Goal: Find specific page/section: Find specific page/section

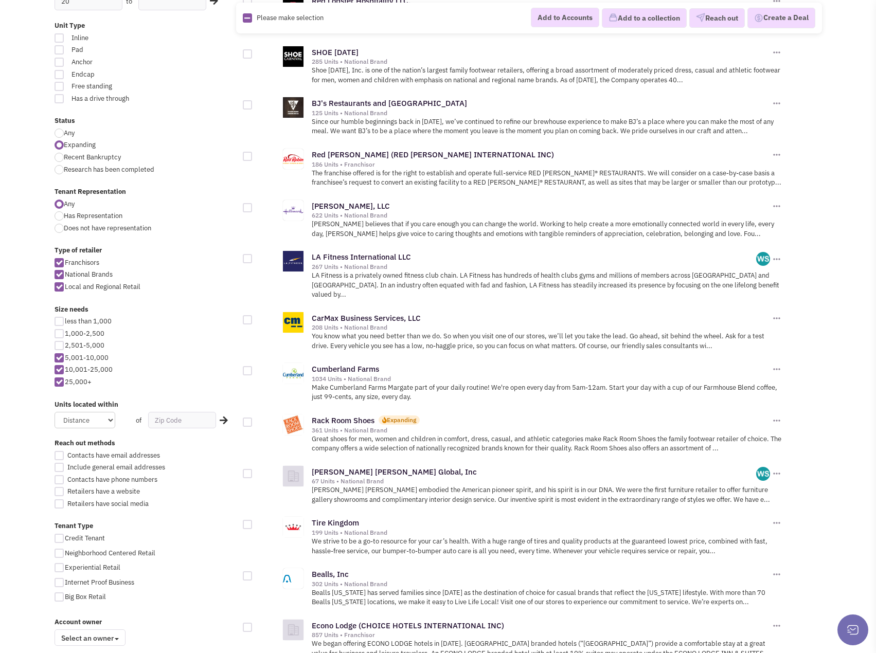
scroll to position [309, 0]
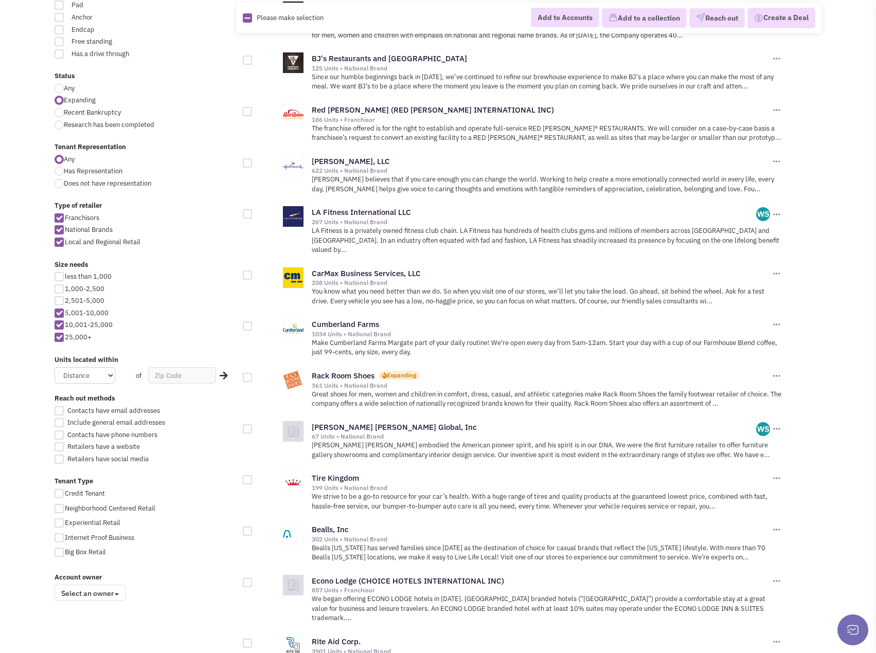
click at [59, 290] on div at bounding box center [59, 288] width 9 height 9
click at [65, 290] on input "1,000-2,500" at bounding box center [68, 289] width 7 height 7
checkbox input "true"
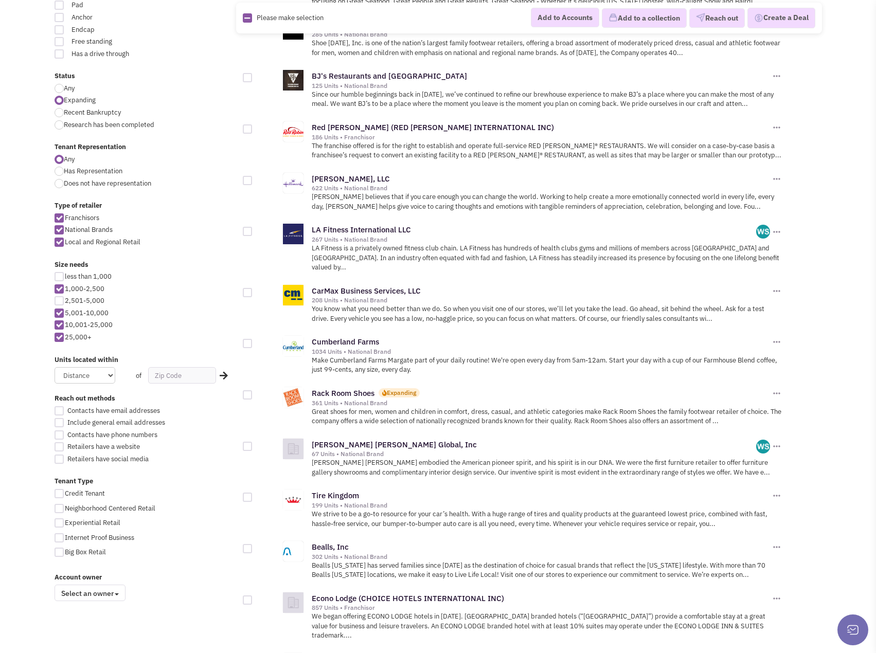
click at [59, 302] on div at bounding box center [59, 300] width 9 height 9
click at [65, 302] on input "2,501-5,000" at bounding box center [68, 301] width 7 height 7
checkbox input "true"
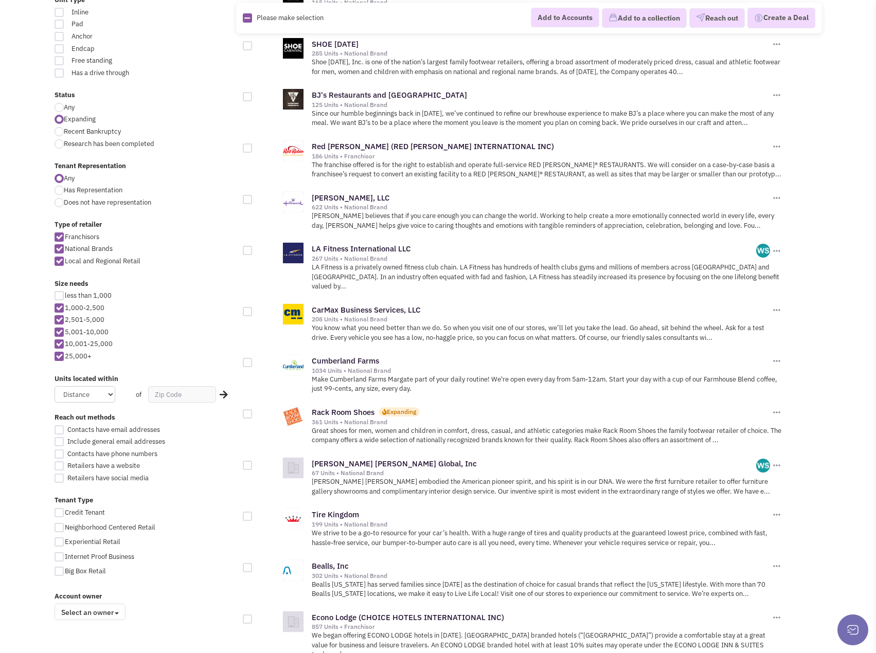
scroll to position [411, 0]
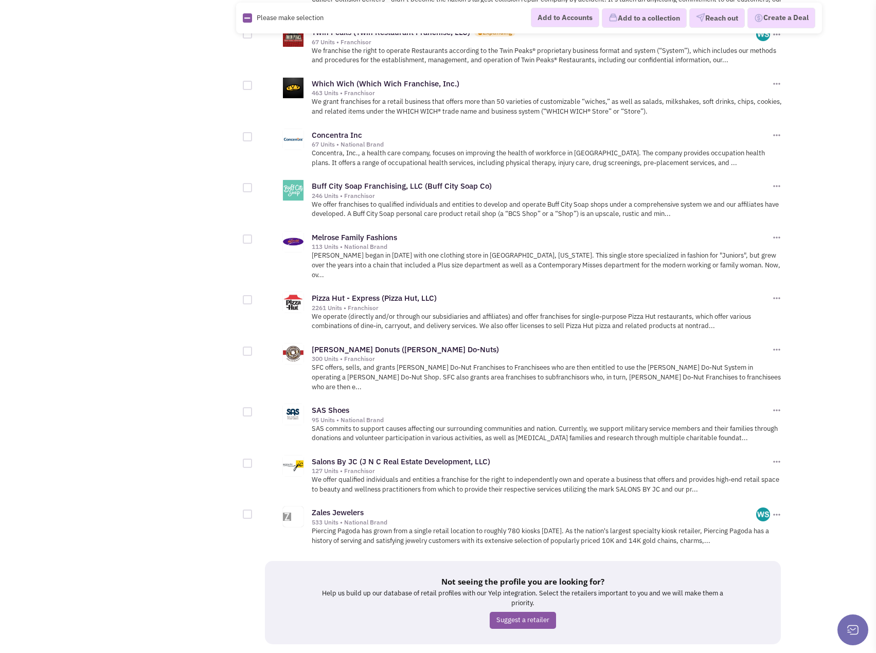
scroll to position [994, 0]
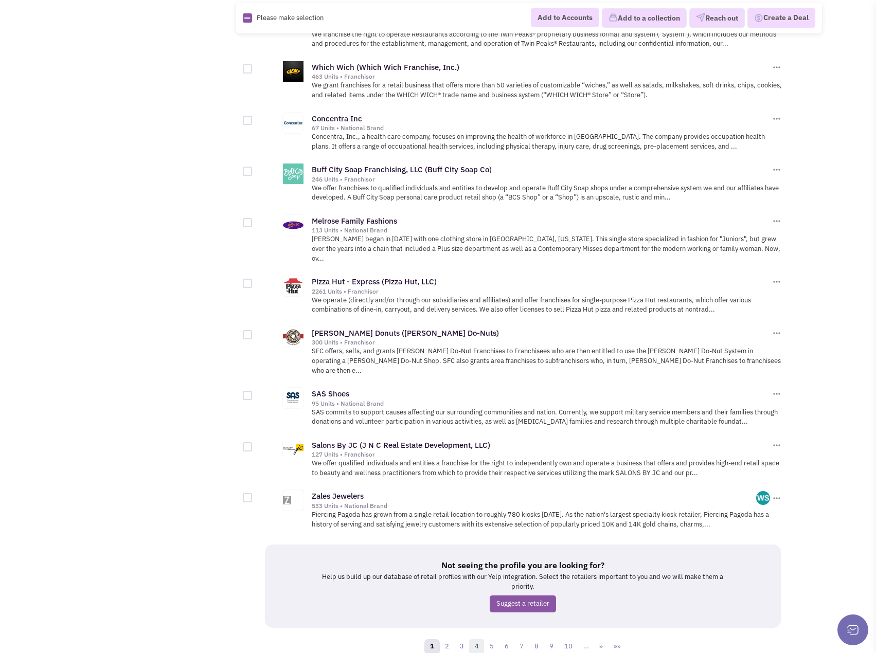
click at [474, 639] on link "4" at bounding box center [476, 646] width 15 height 15
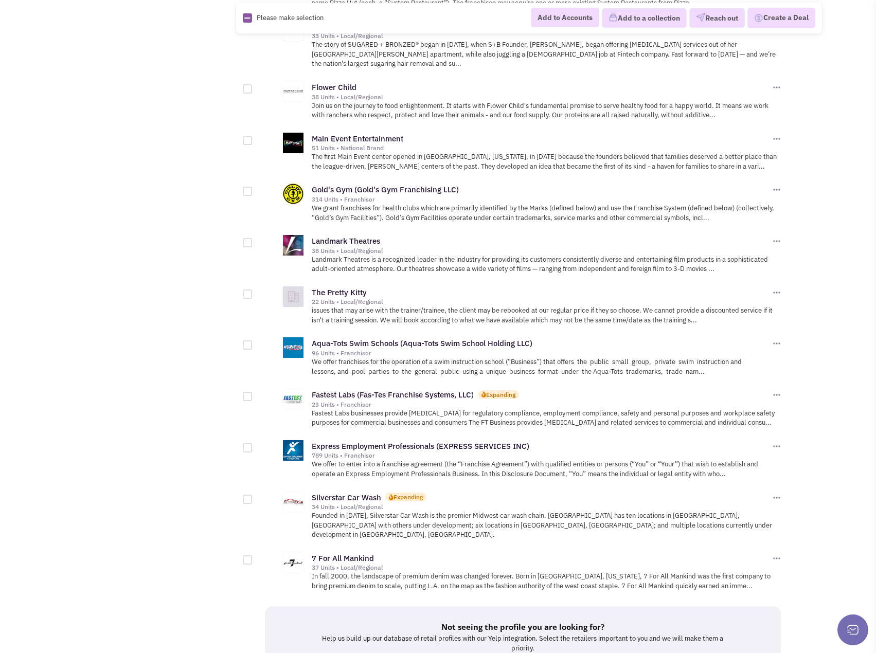
scroll to position [994, 0]
